Goal: Information Seeking & Learning: Check status

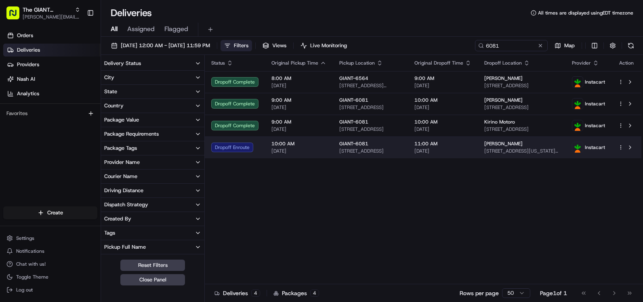
click at [372, 145] on div "GIANT-6081" at bounding box center [370, 144] width 62 height 6
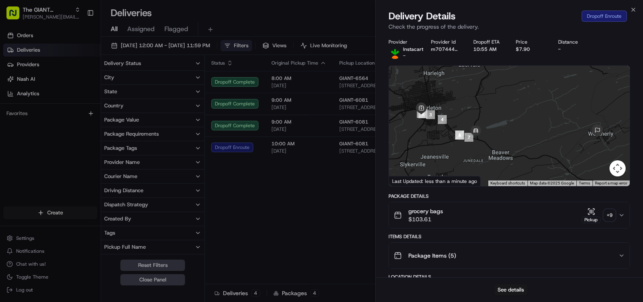
click at [617, 213] on div "grocery bags $103.61 Pickup + 9" at bounding box center [506, 215] width 225 height 16
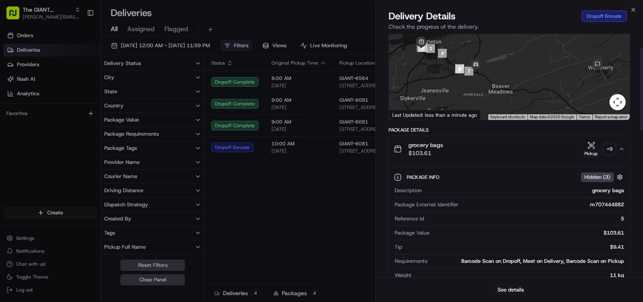
scroll to position [81, 0]
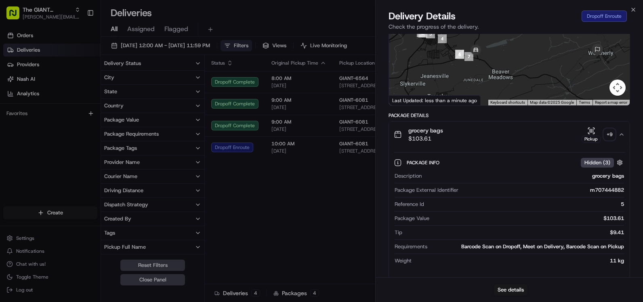
drag, startPoint x: 619, startPoint y: 139, endPoint x: 619, endPoint y: 133, distance: 6.5
click at [619, 133] on button "grocery bags $103.61 Pickup + 9" at bounding box center [509, 135] width 241 height 26
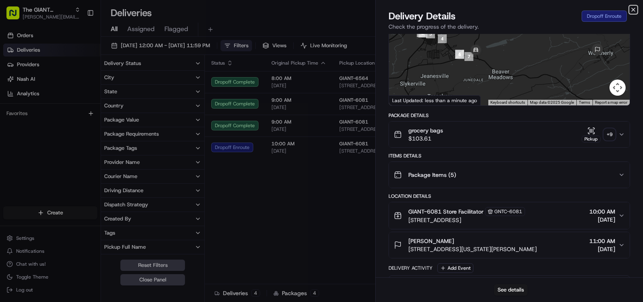
click at [635, 8] on icon "button" at bounding box center [633, 9] width 6 height 6
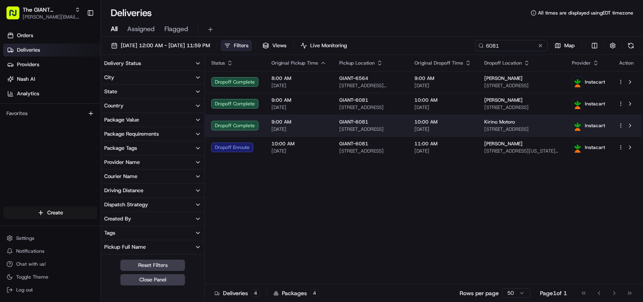
click at [509, 122] on span "Kirino Motoro" at bounding box center [499, 122] width 31 height 6
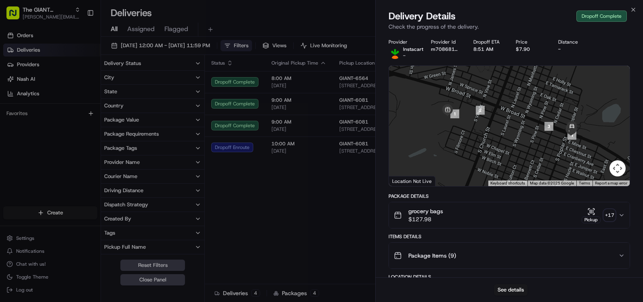
click at [622, 217] on icon "button" at bounding box center [622, 215] width 6 height 6
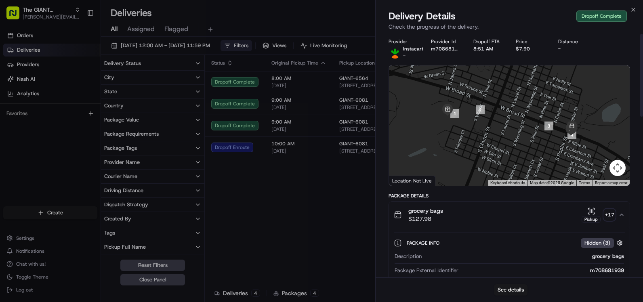
scroll to position [0, 0]
click at [634, 9] on icon "button" at bounding box center [633, 9] width 6 height 6
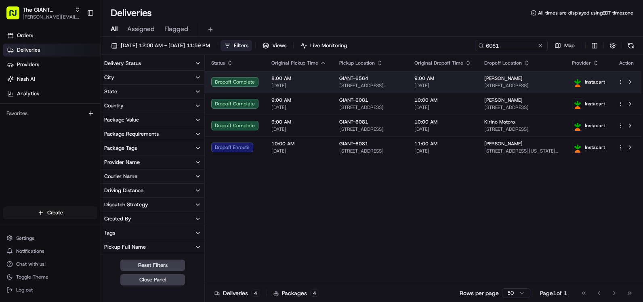
click at [501, 84] on span "[STREET_ADDRESS]" at bounding box center [521, 85] width 75 height 6
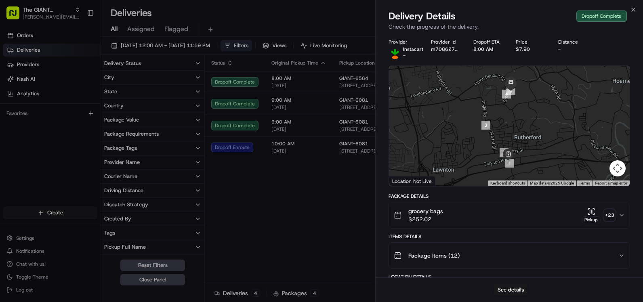
click at [623, 214] on icon "button" at bounding box center [622, 215] width 6 height 6
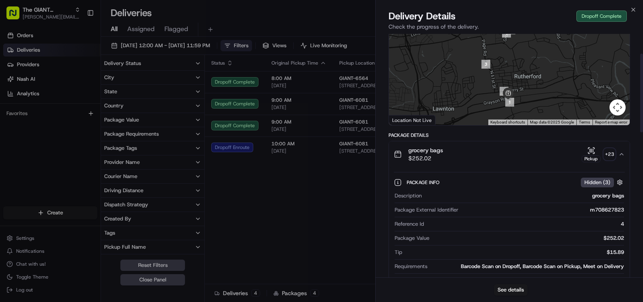
scroll to position [81, 0]
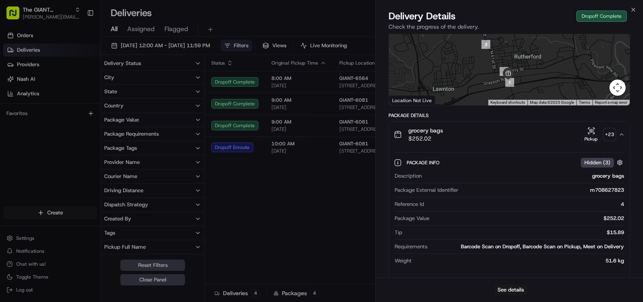
click at [526, 54] on div at bounding box center [509, 45] width 241 height 120
drag, startPoint x: 518, startPoint y: 80, endPoint x: 621, endPoint y: 32, distance: 112.8
click at [512, 98] on div at bounding box center [509, 45] width 241 height 120
click at [633, 8] on icon "button" at bounding box center [633, 9] width 6 height 6
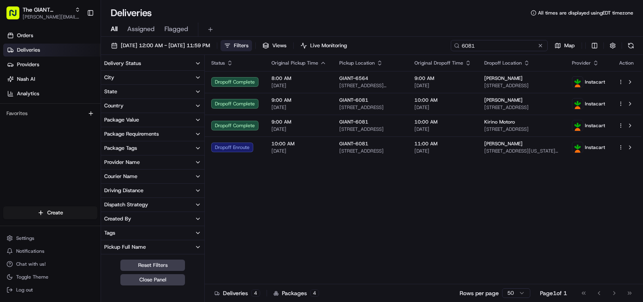
click at [508, 44] on input "6081" at bounding box center [499, 45] width 97 height 11
type input "6"
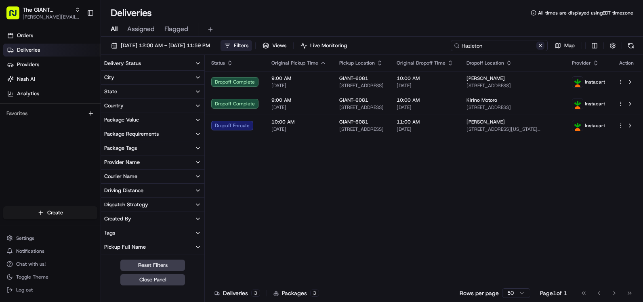
type input "Hazleton"
click at [541, 44] on button at bounding box center [541, 46] width 8 height 8
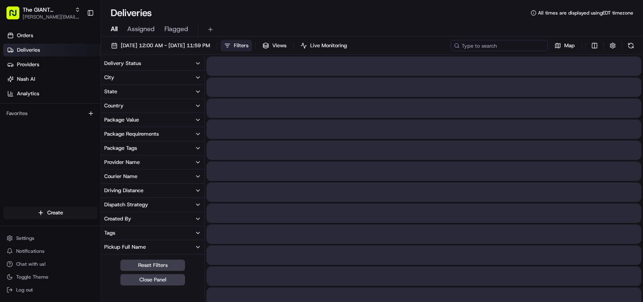
click at [537, 46] on input at bounding box center [499, 45] width 97 height 11
type input "6081"
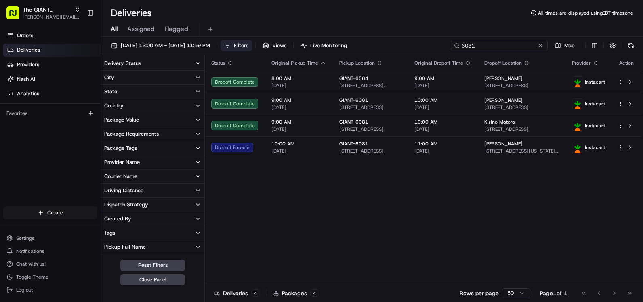
drag, startPoint x: 486, startPoint y: 46, endPoint x: 394, endPoint y: 41, distance: 93.1
click at [394, 41] on div "[DATE] 12:00 AM - [DATE] 11:59 PM Filters Views Live Monitoring 6081 Map" at bounding box center [372, 47] width 542 height 15
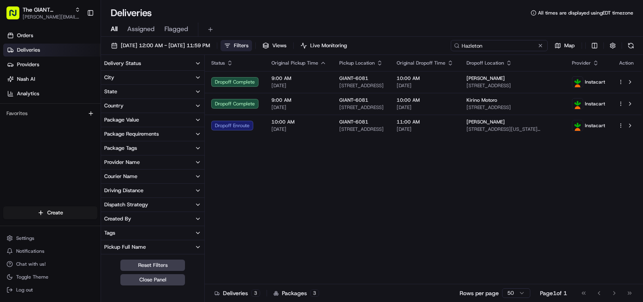
type input "Hazleton"
